Goal: Information Seeking & Learning: Check status

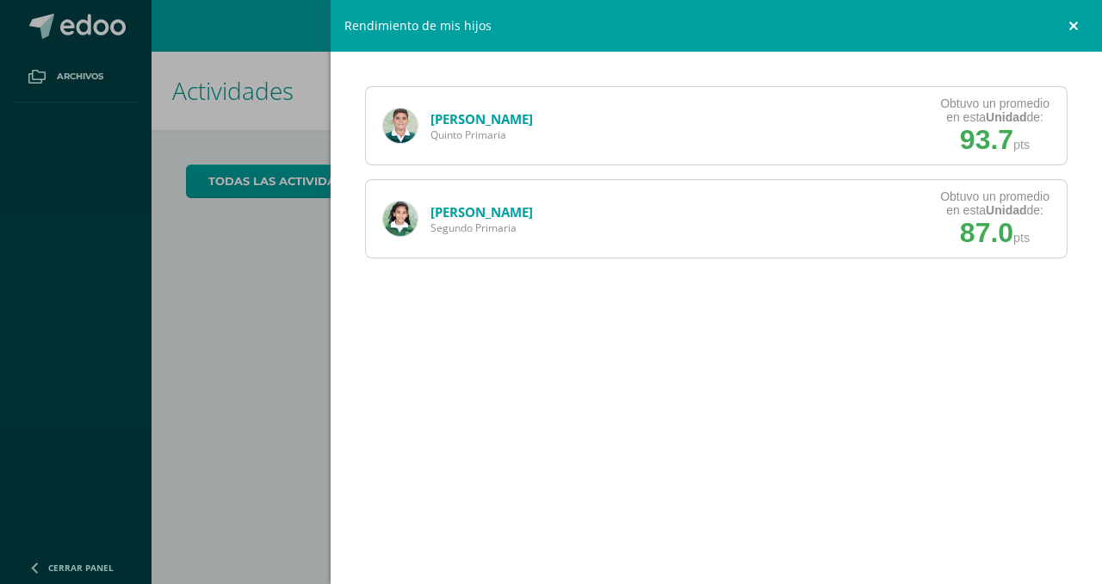
click at [1071, 34] on link at bounding box center [1076, 26] width 52 height 52
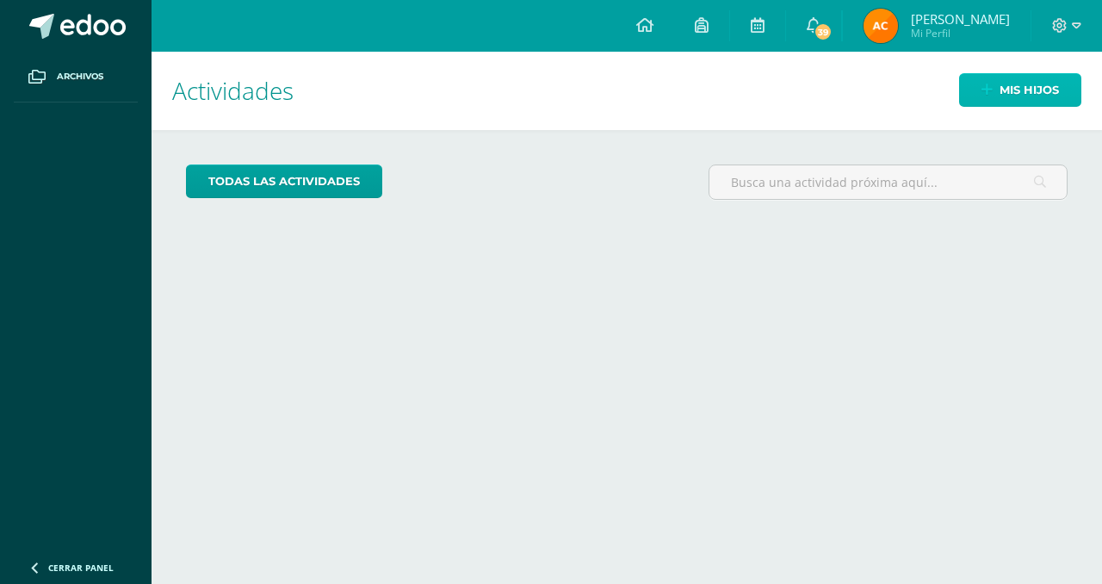
click at [1008, 89] on span "Mis hijos" at bounding box center [1029, 90] width 59 height 32
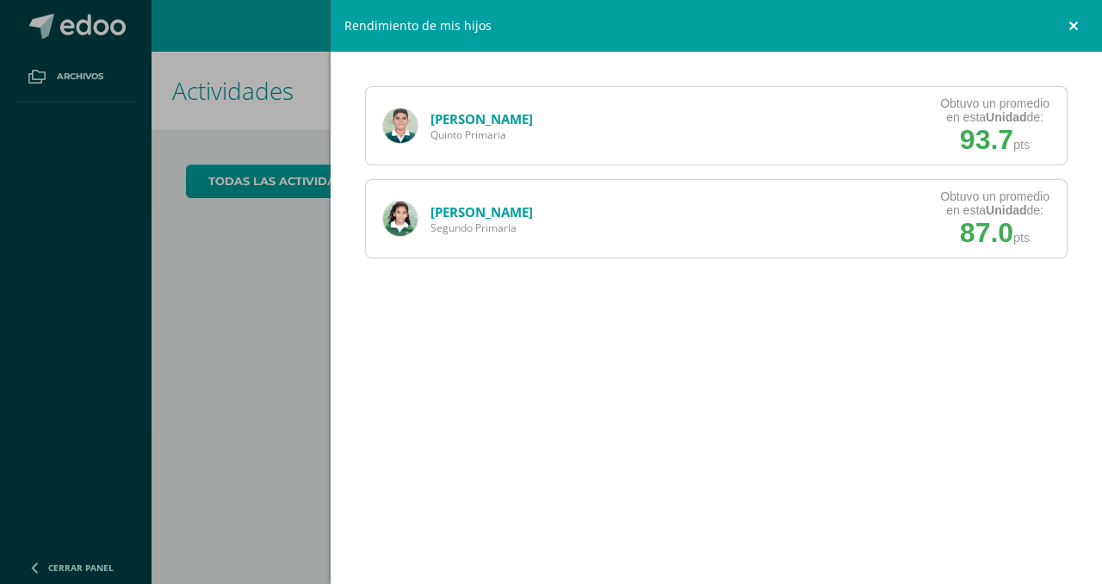
click at [1074, 29] on link at bounding box center [1076, 26] width 52 height 52
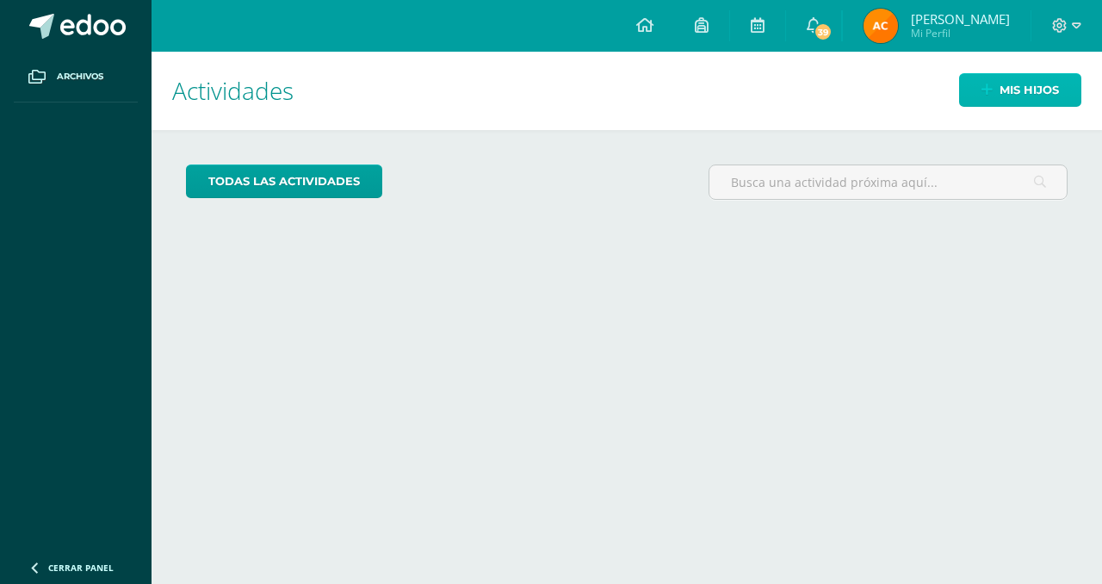
click at [1002, 89] on span "Mis hijos" at bounding box center [1029, 90] width 59 height 32
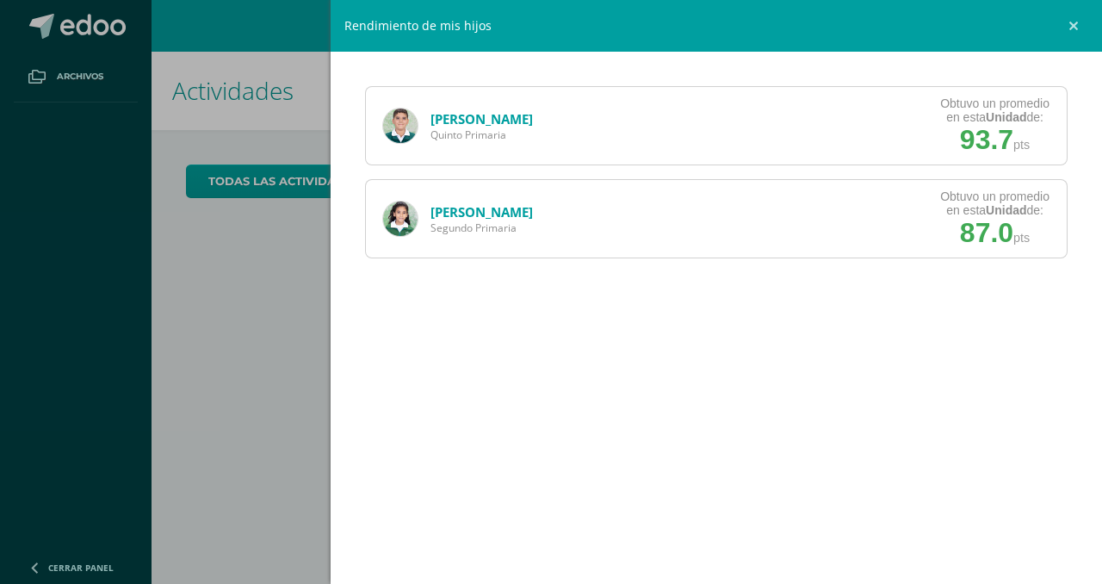
click at [474, 122] on link "[PERSON_NAME]" at bounding box center [481, 118] width 102 height 17
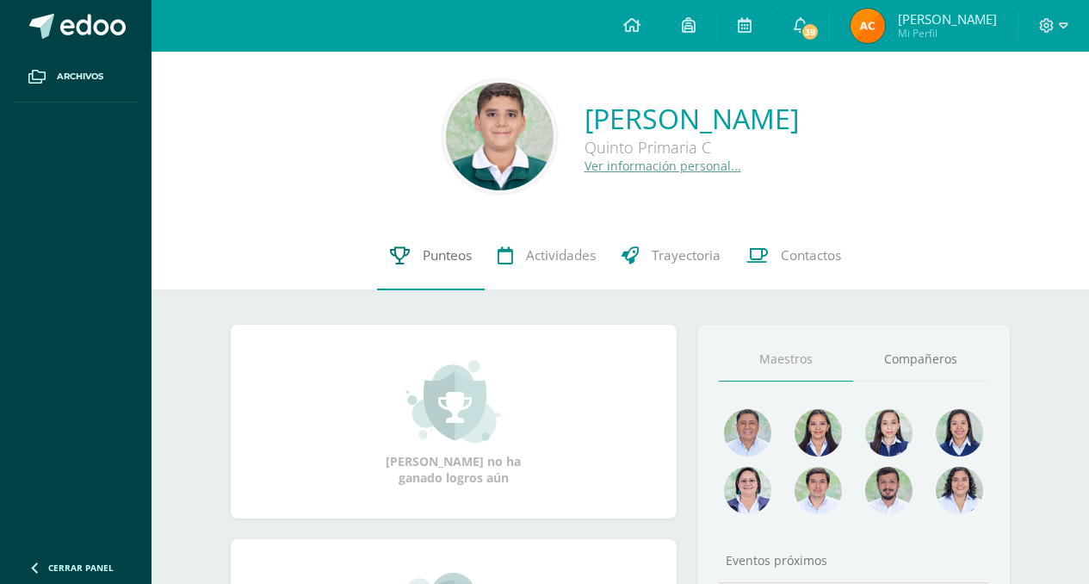
click at [434, 262] on span "Punteos" at bounding box center [447, 255] width 49 height 18
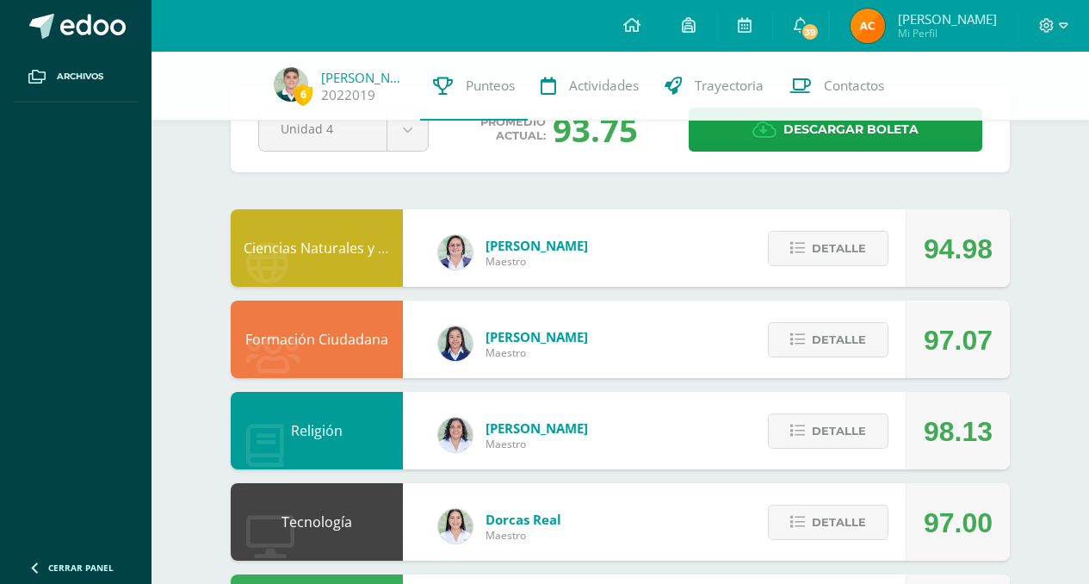
scroll to position [3, 0]
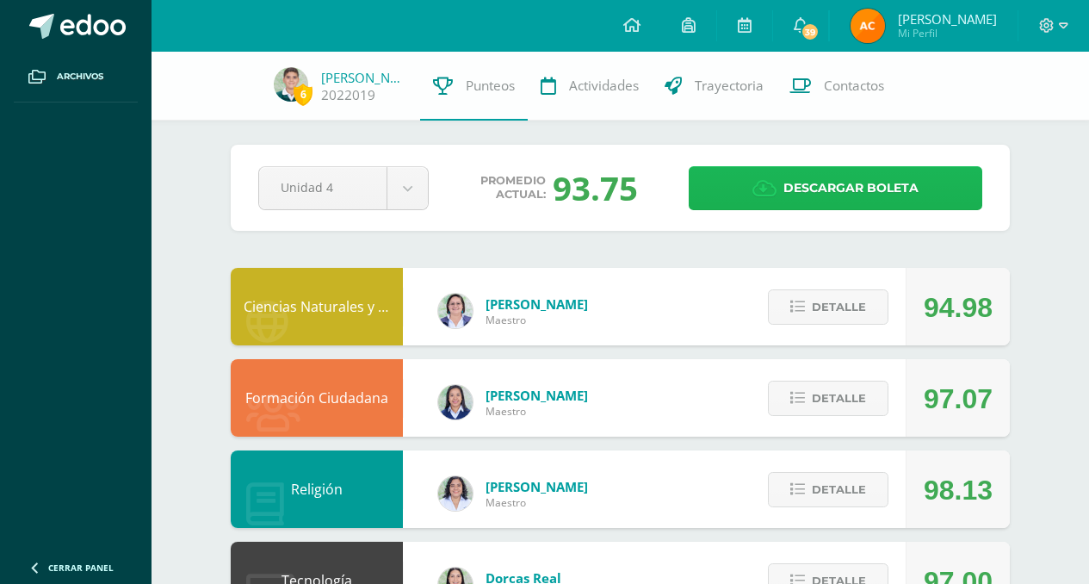
click at [842, 189] on span "Descargar boleta" at bounding box center [850, 188] width 135 height 42
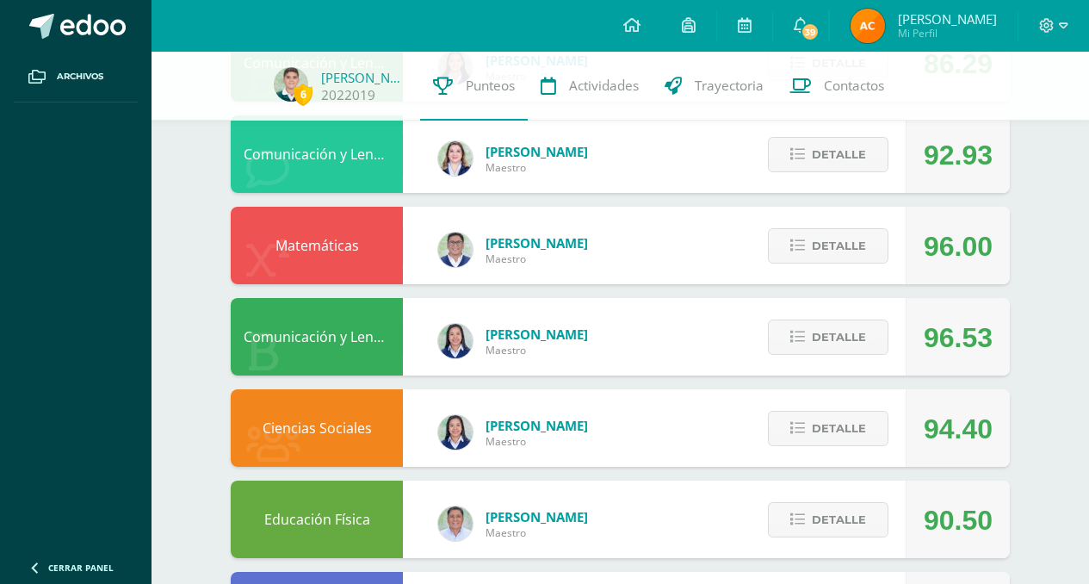
scroll to position [616, 0]
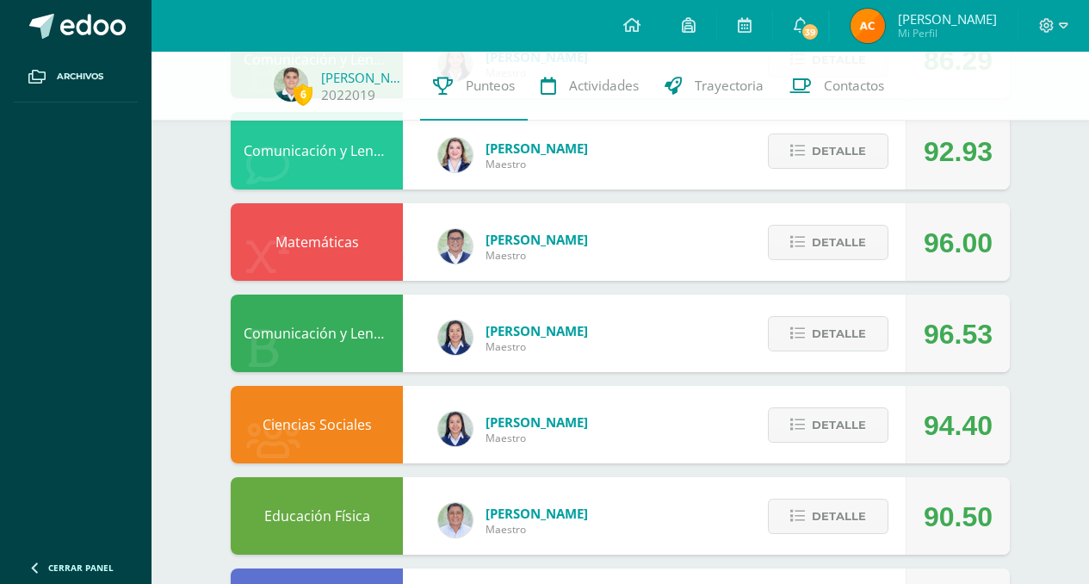
drag, startPoint x: 822, startPoint y: 254, endPoint x: 867, endPoint y: 280, distance: 51.7
click at [867, 280] on div "Detalle" at bounding box center [824, 241] width 164 height 77
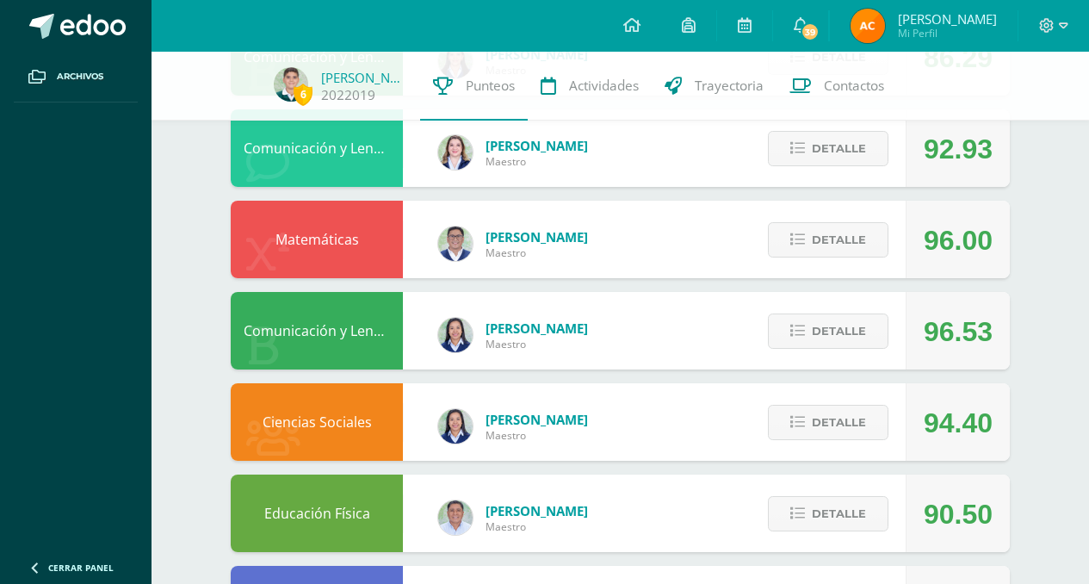
scroll to position [619, 0]
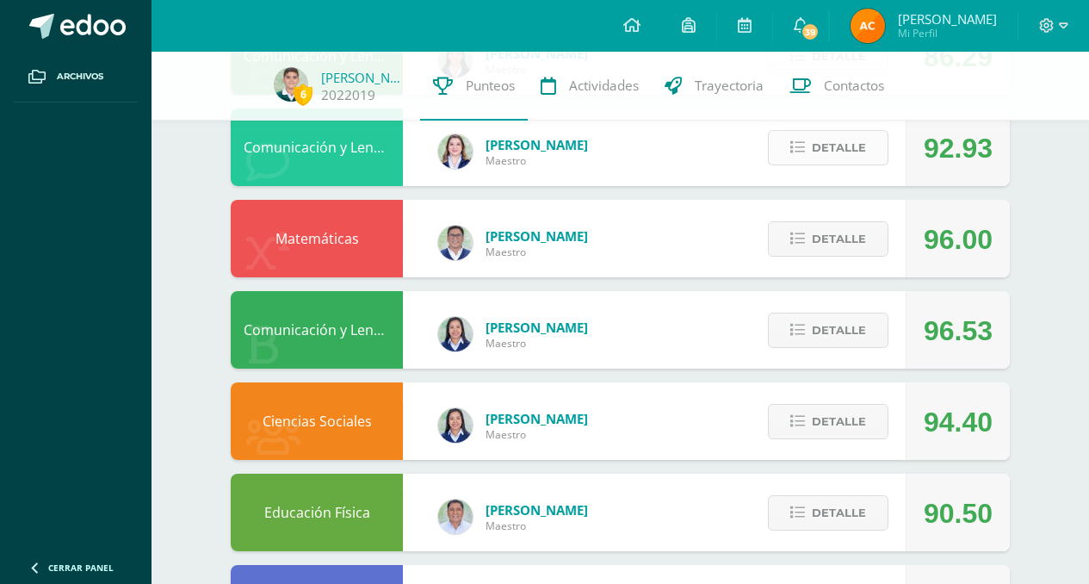
click at [831, 144] on span "Detalle" at bounding box center [839, 148] width 54 height 32
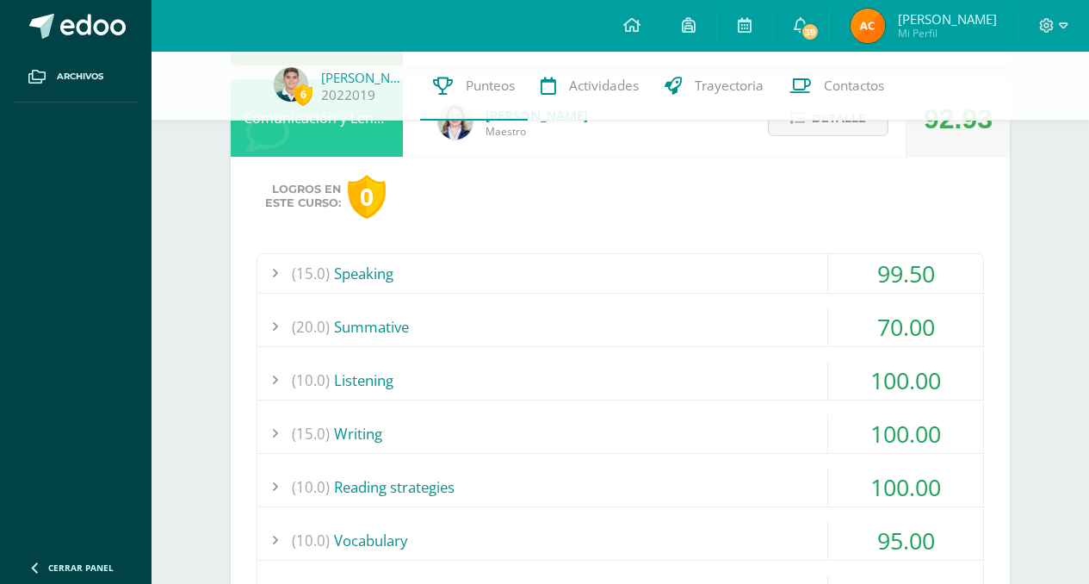
scroll to position [648, 0]
click at [696, 305] on div "(15.0) Speaking 99.50 Conversation 100.00 (100)" at bounding box center [621, 507] width 728 height 508
click at [340, 324] on div "(20.0) Summative" at bounding box center [620, 326] width 726 height 39
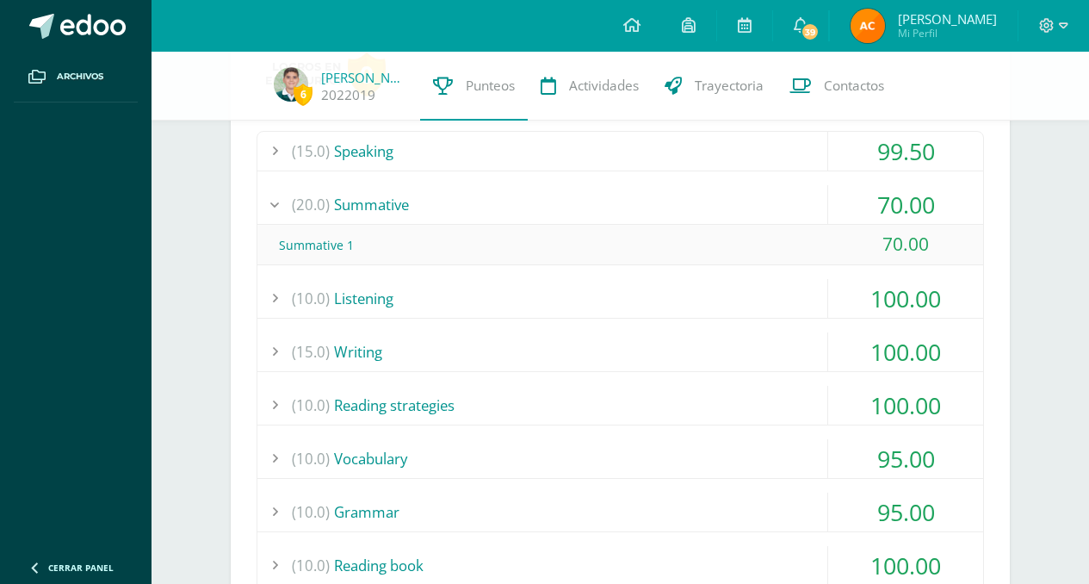
scroll to position [597, 0]
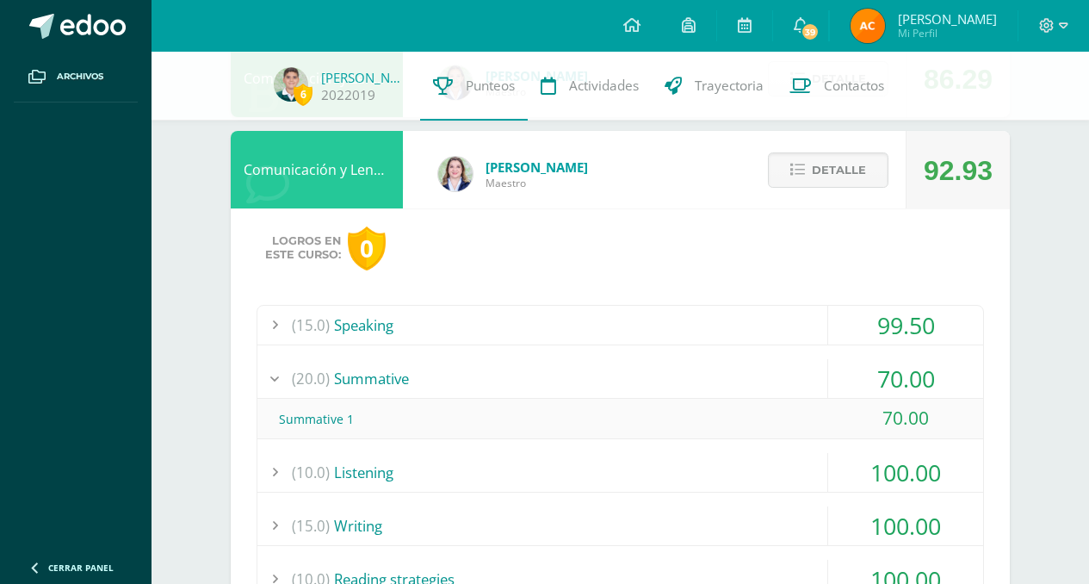
click at [362, 344] on div "(15.0) Speaking 99.50 Conversation 100.00 (100)" at bounding box center [621, 579] width 728 height 549
click at [362, 333] on div "(15.0) Speaking" at bounding box center [620, 325] width 726 height 39
